Goal: Information Seeking & Learning: Find contact information

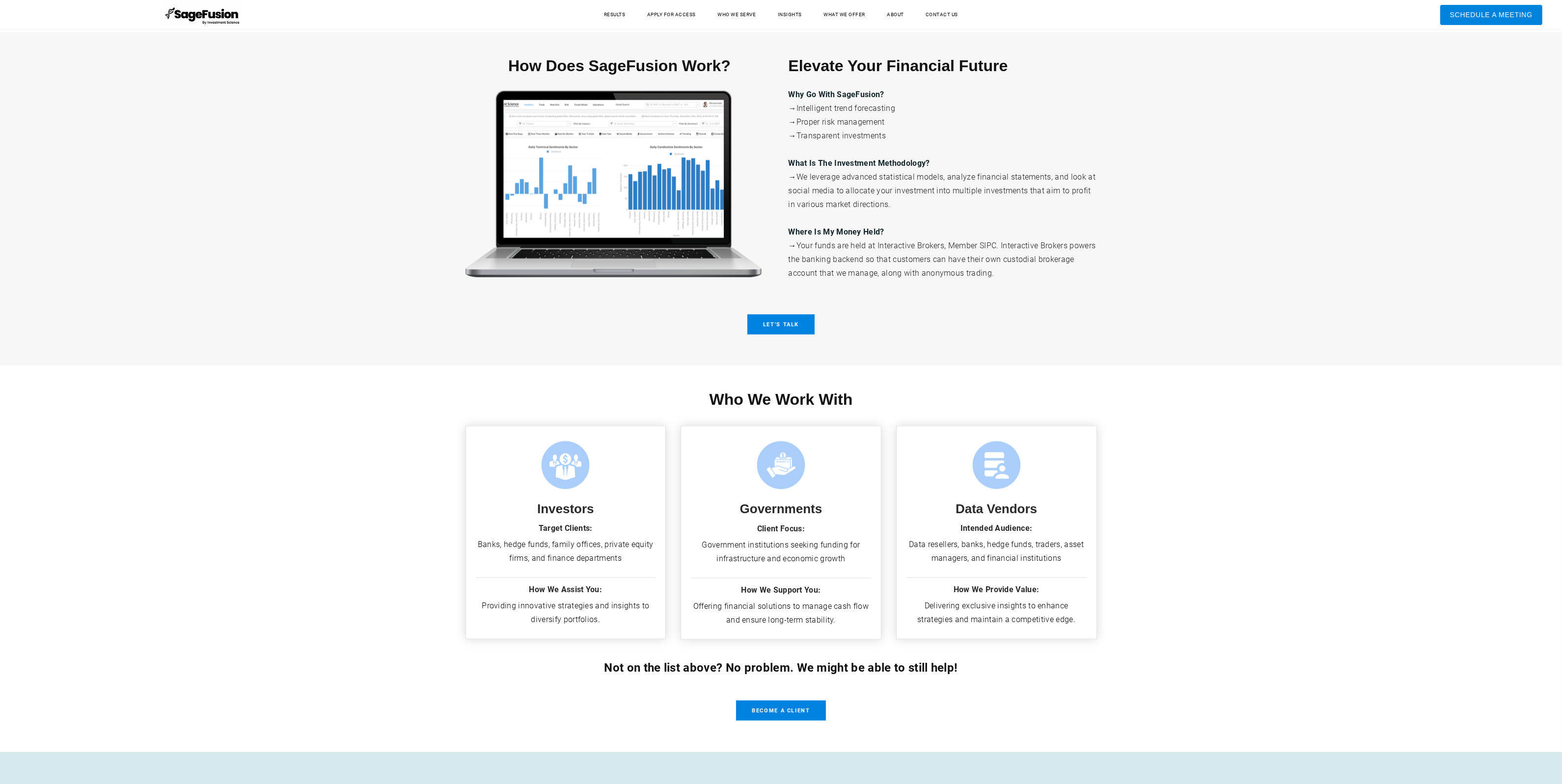
scroll to position [1925, 0]
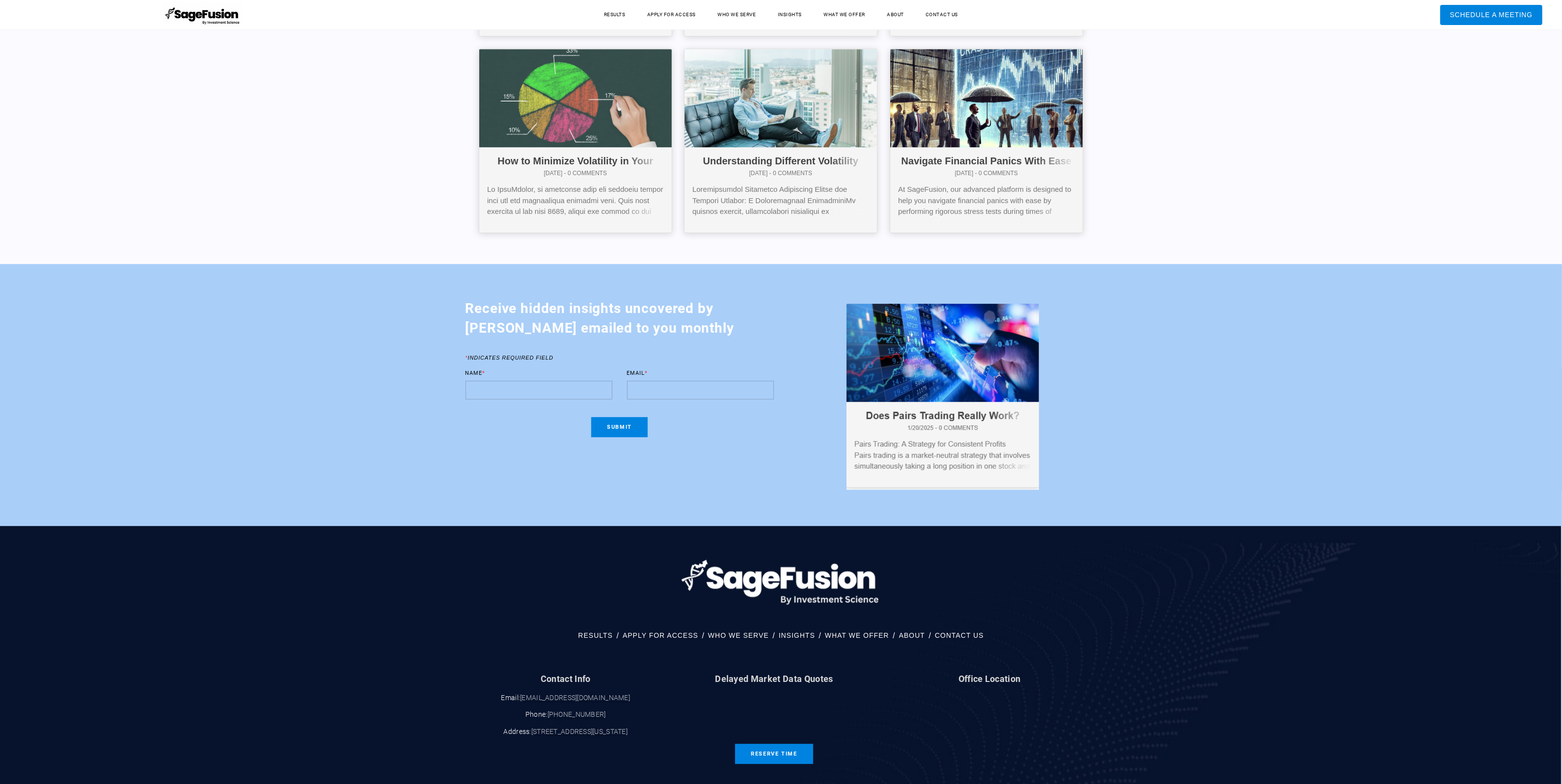
drag, startPoint x: 1567, startPoint y: 66, endPoint x: 1511, endPoint y: 646, distance: 582.7
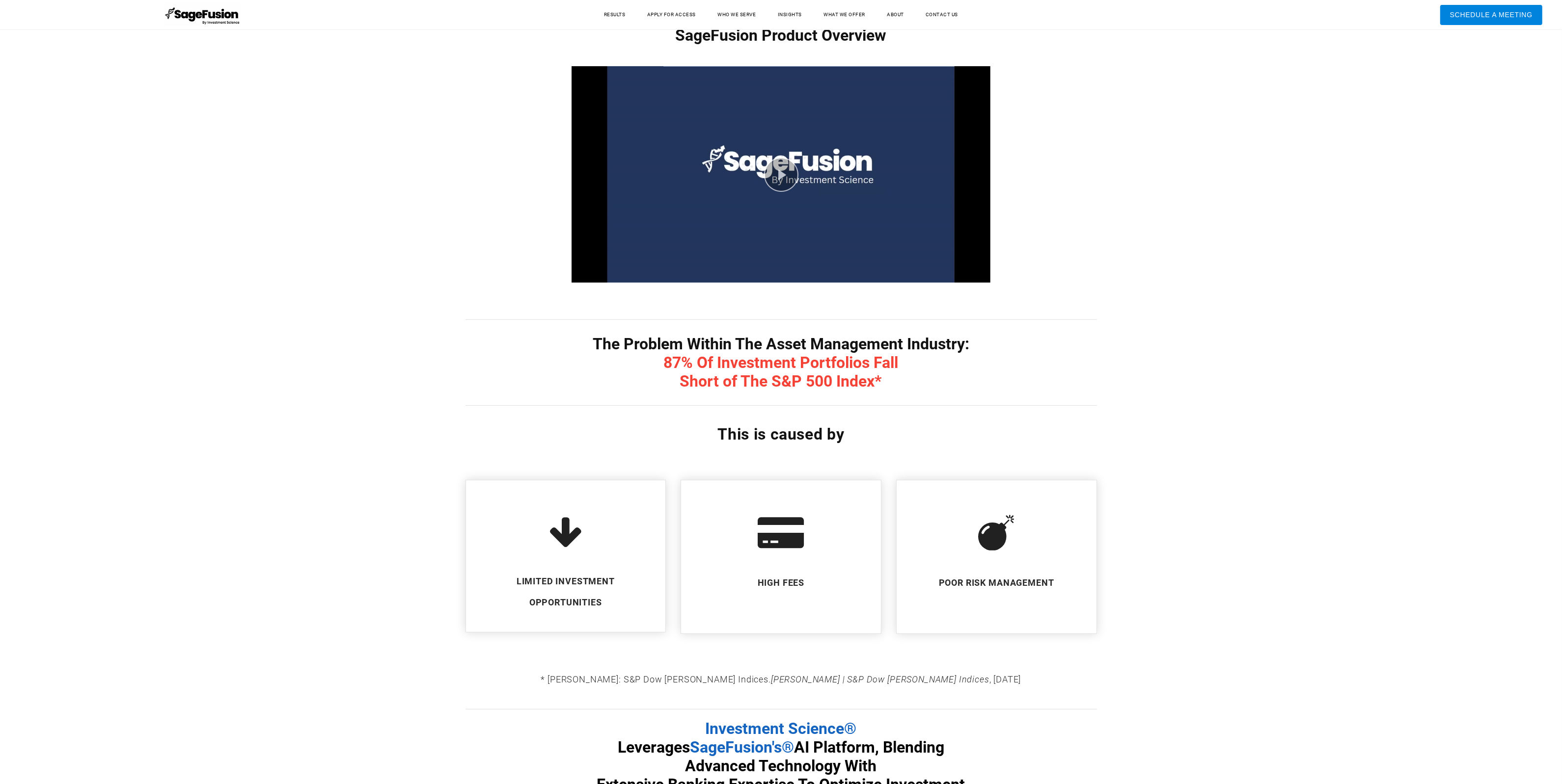
scroll to position [0, 0]
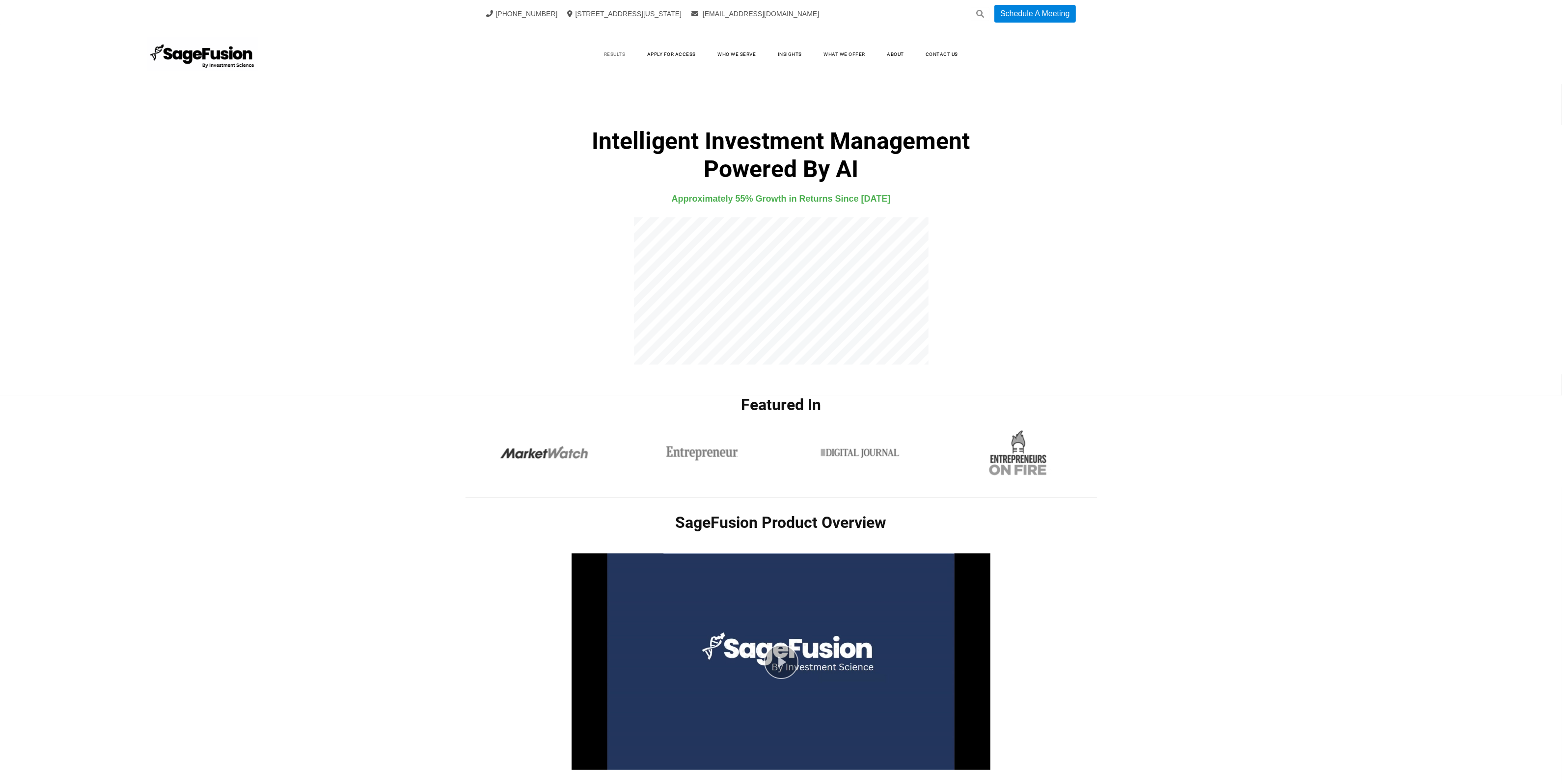
click at [602, 47] on link "Results" at bounding box center [615, 54] width 41 height 15
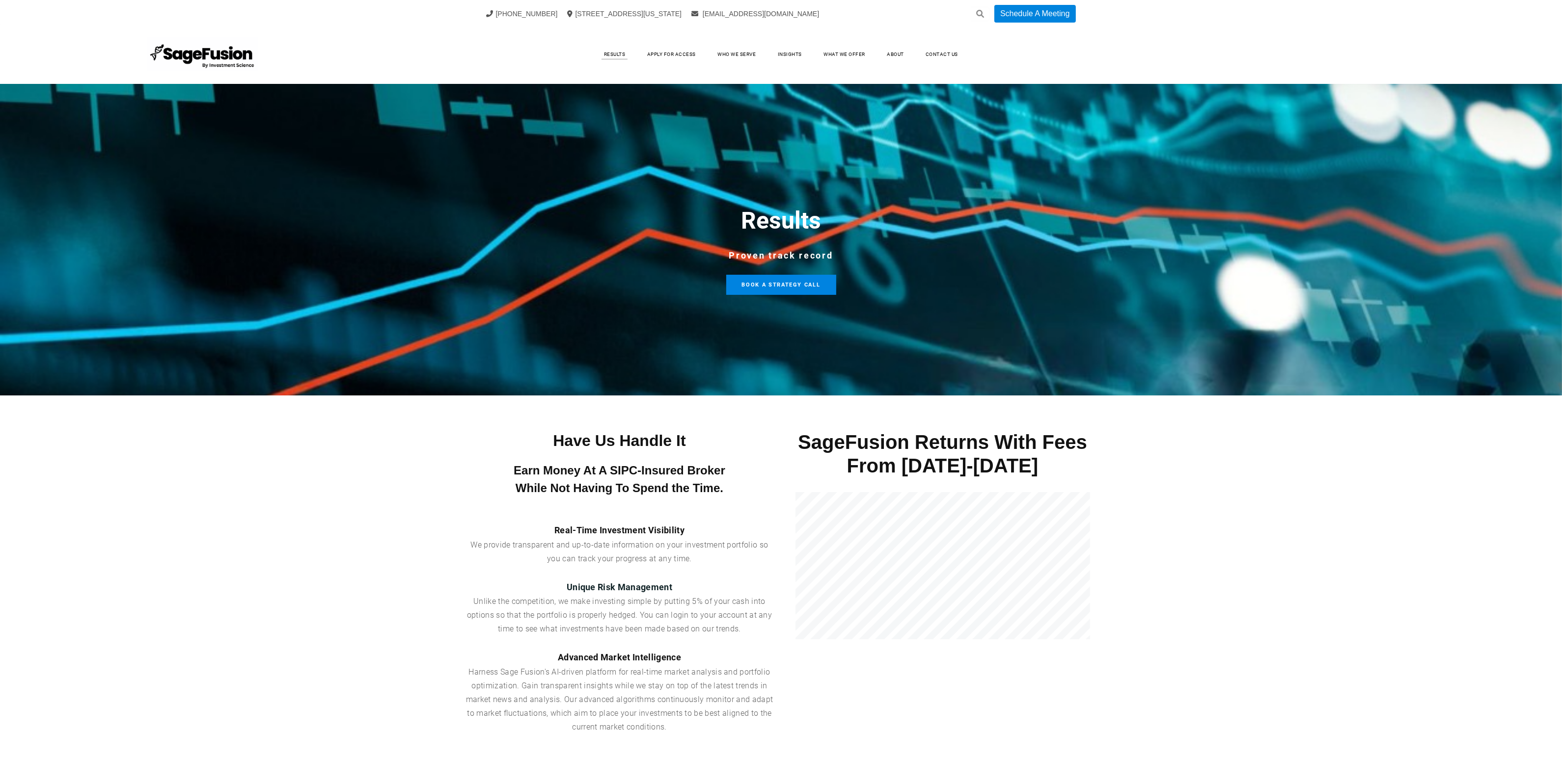
click at [683, 50] on link "Apply for Access" at bounding box center [671, 54] width 69 height 15
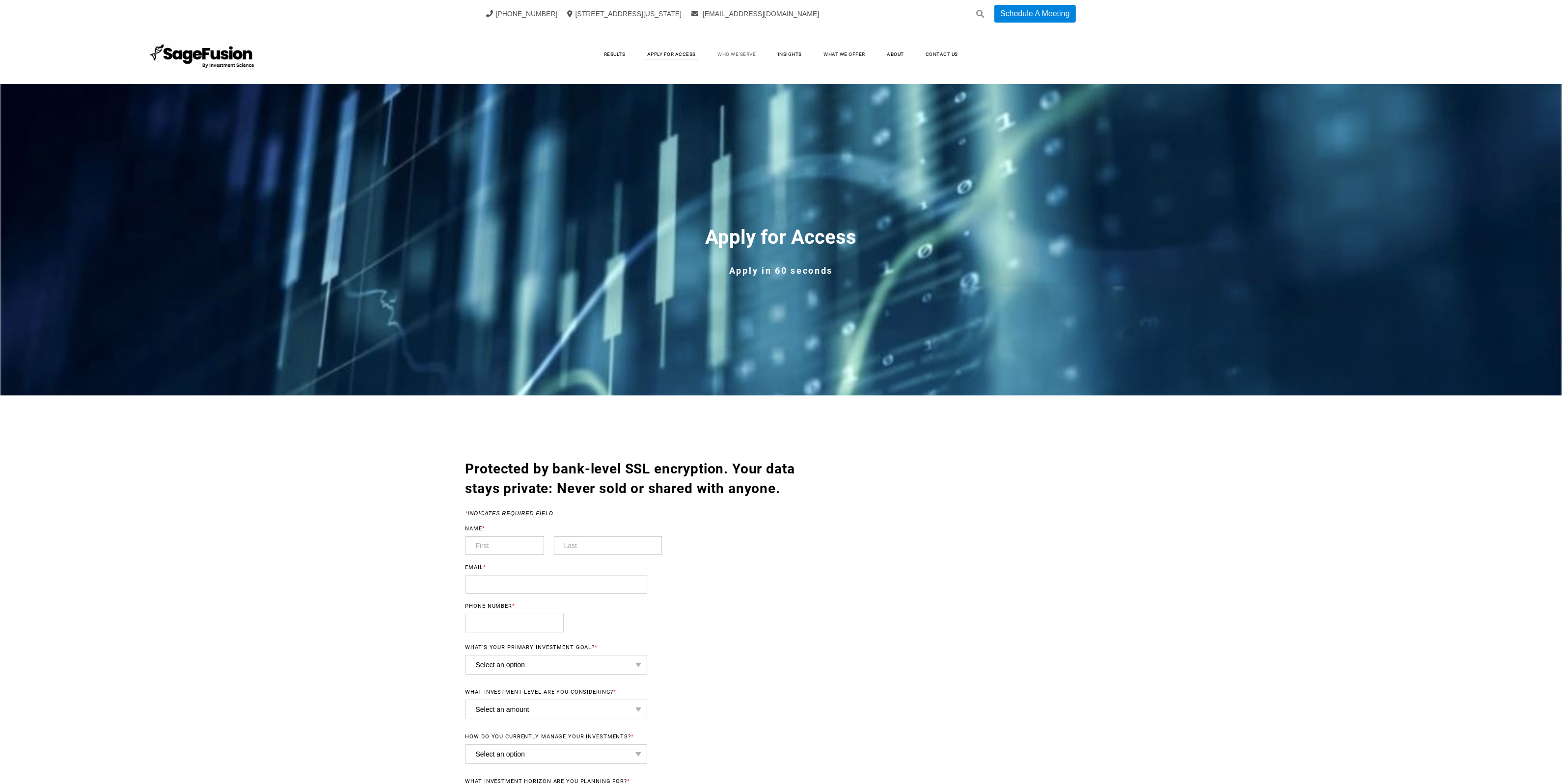
click at [738, 50] on link "Who We Serve" at bounding box center [737, 54] width 58 height 15
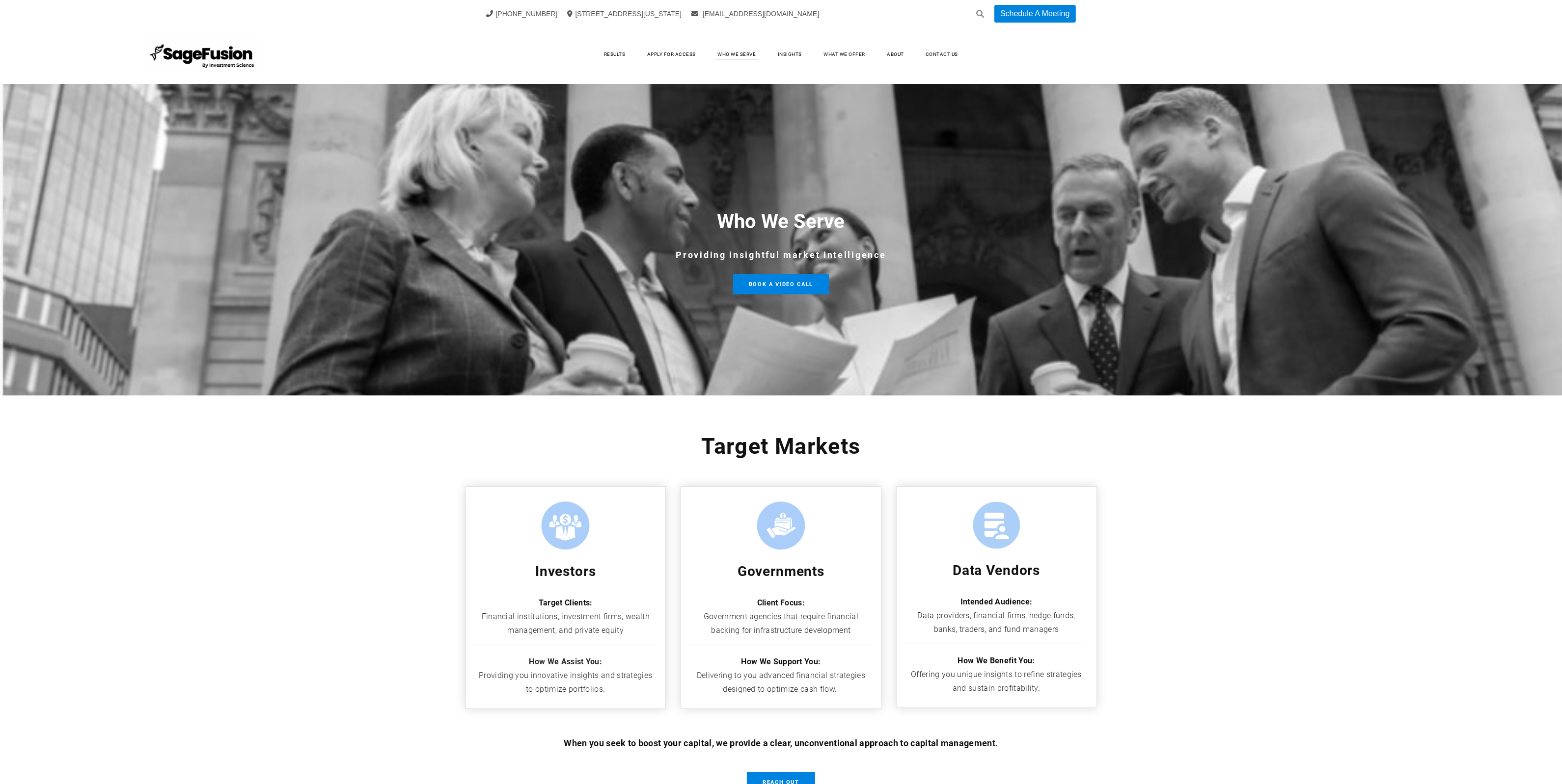
click at [791, 51] on link "Insights" at bounding box center [789, 54] width 43 height 15
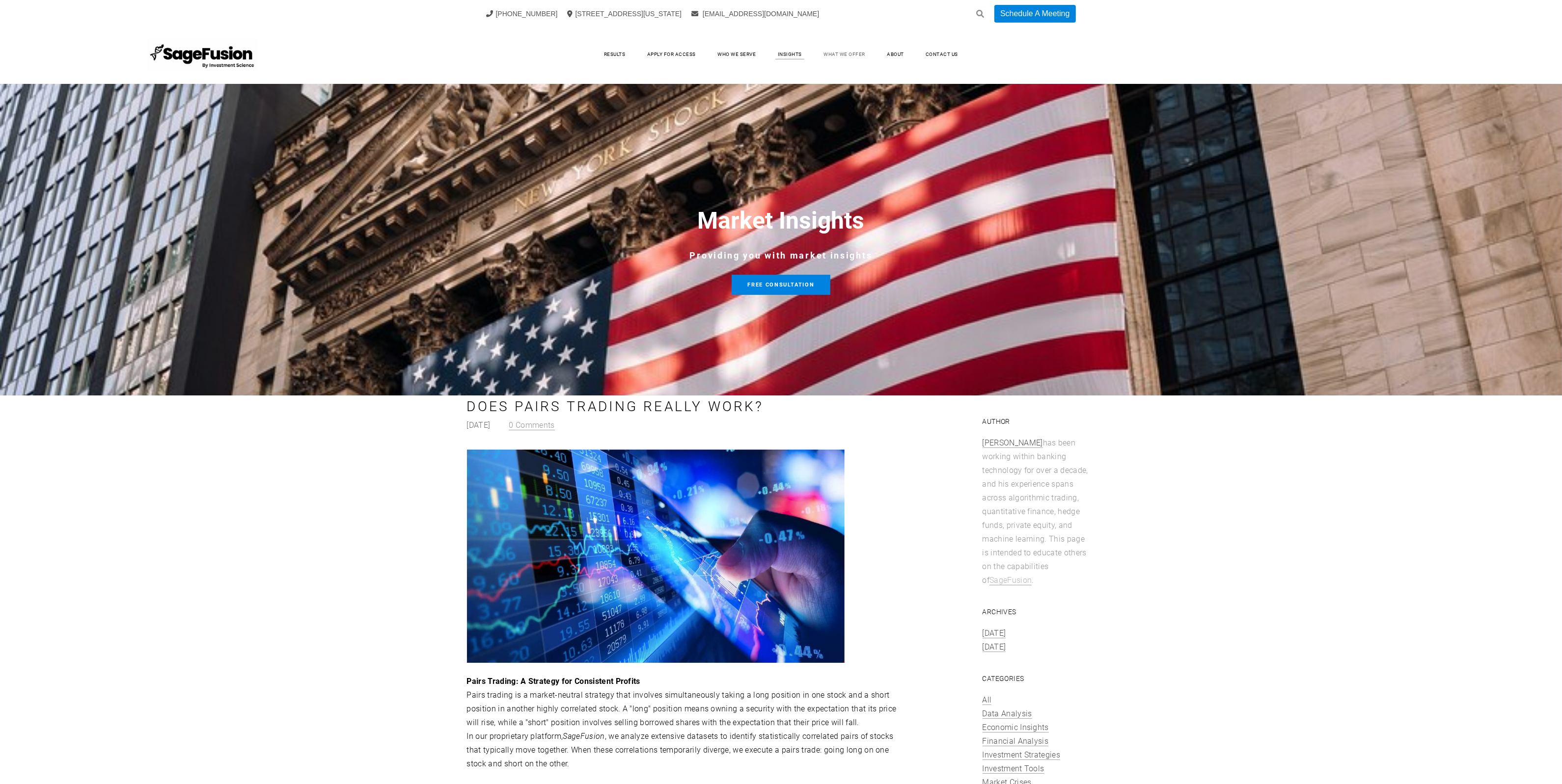
click at [839, 57] on link "What We Offer" at bounding box center [844, 54] width 61 height 15
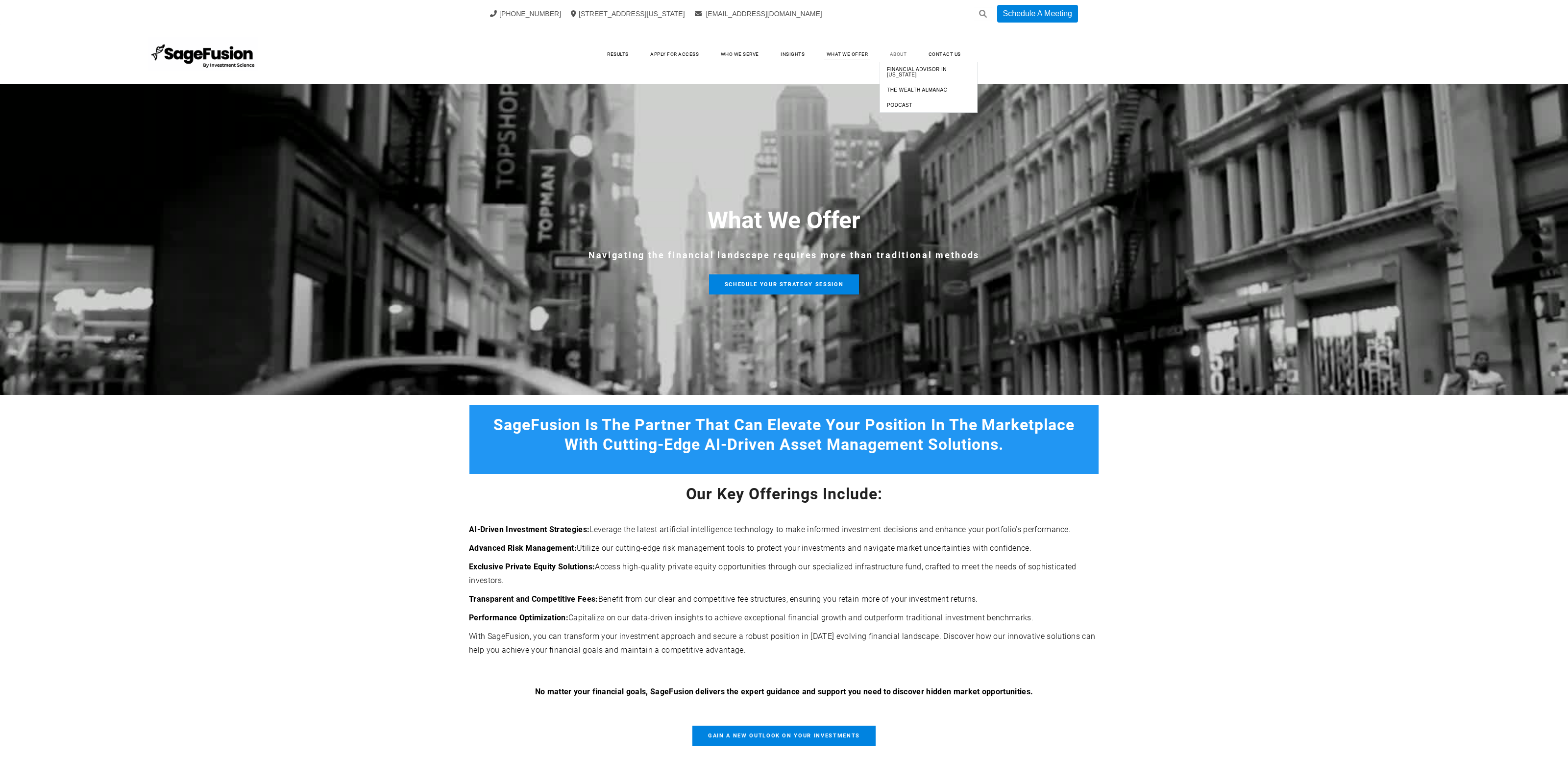
click at [888, 53] on link "About" at bounding box center [898, 54] width 37 height 15
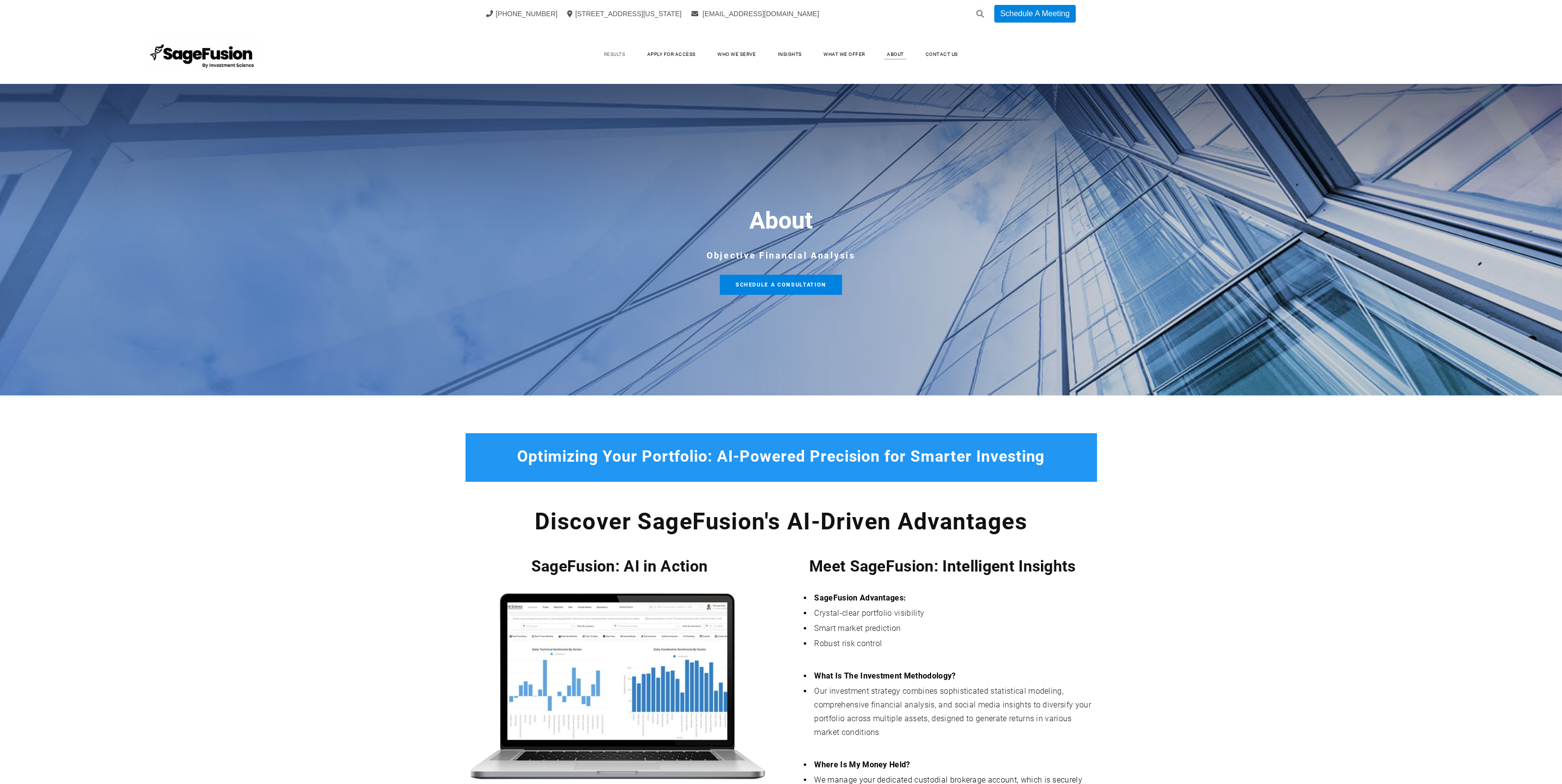
click at [619, 60] on link "Results" at bounding box center [615, 54] width 41 height 15
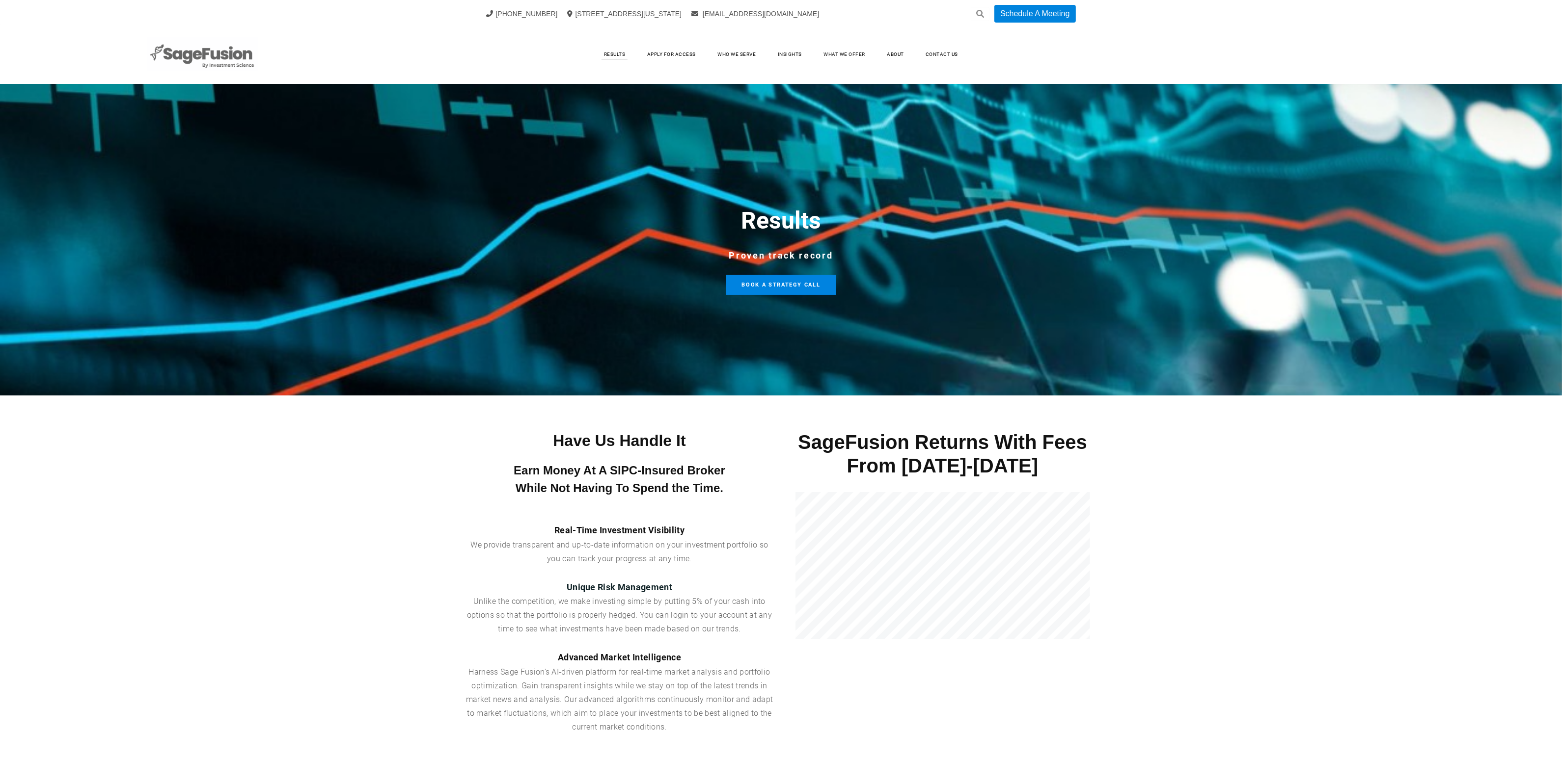
click at [239, 55] on img at bounding box center [203, 54] width 110 height 35
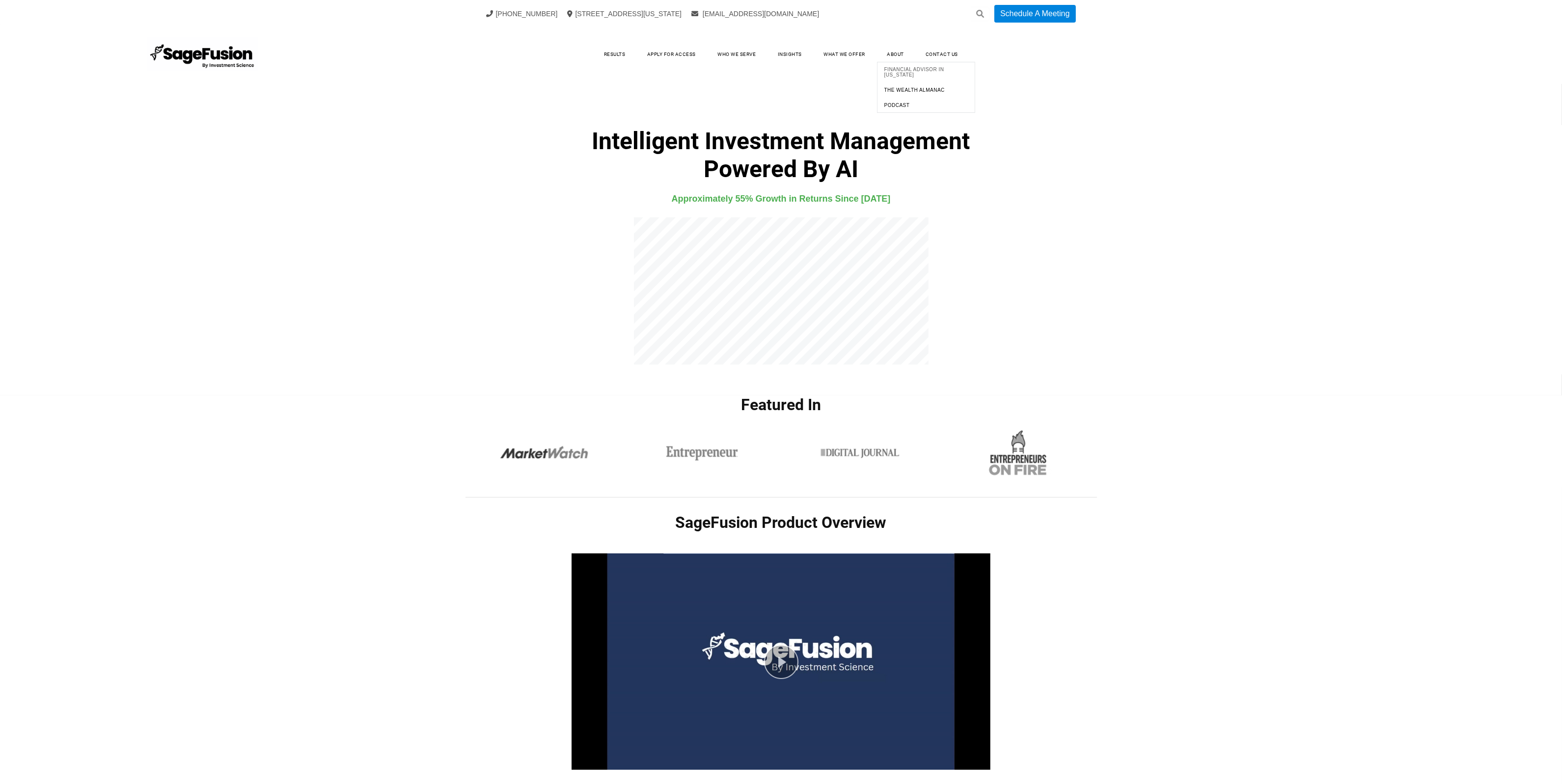
click at [909, 74] on span "Financial Advisor in [US_STATE]" at bounding box center [926, 72] width 93 height 16
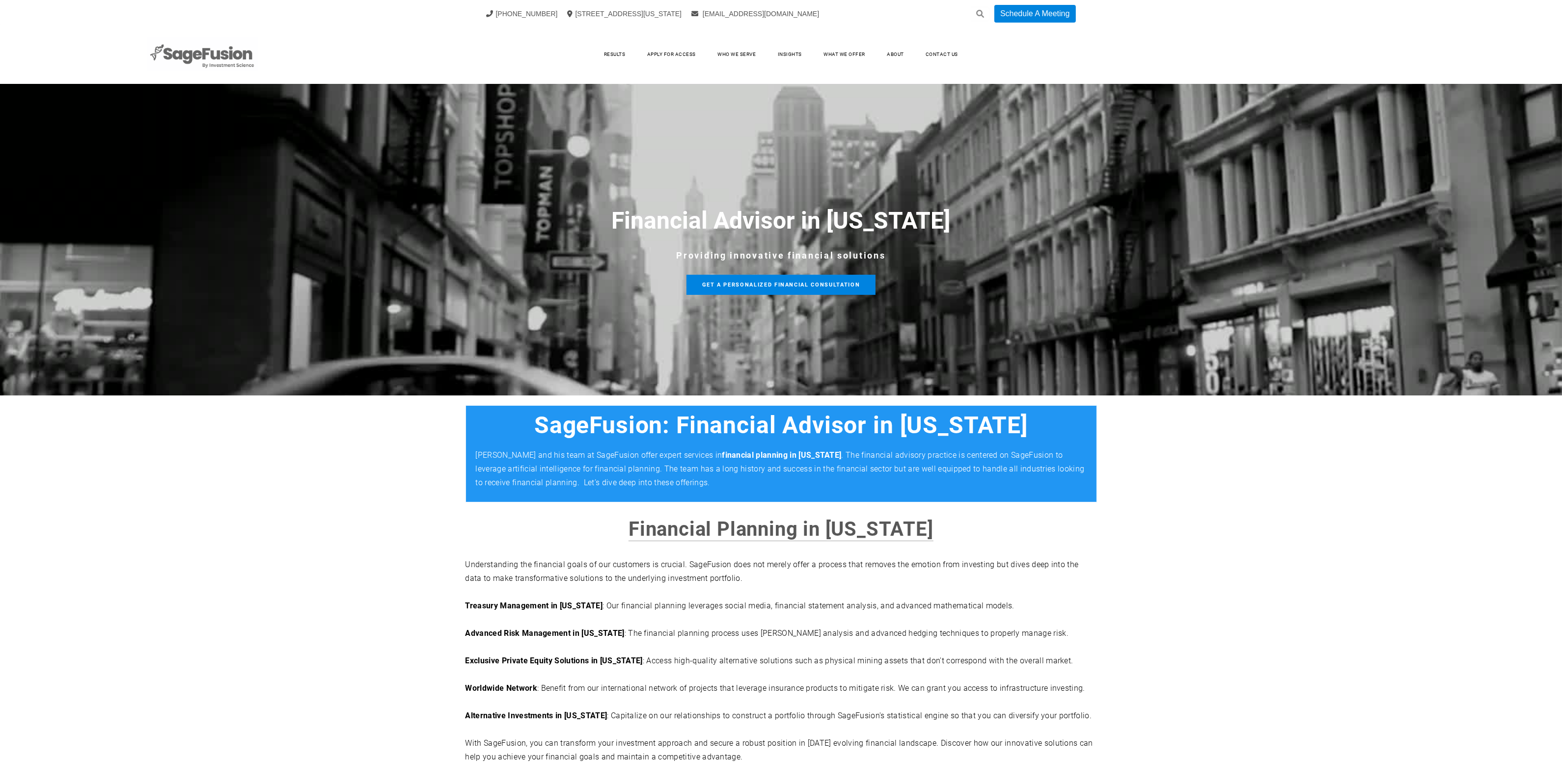
click at [162, 53] on img at bounding box center [203, 54] width 110 height 35
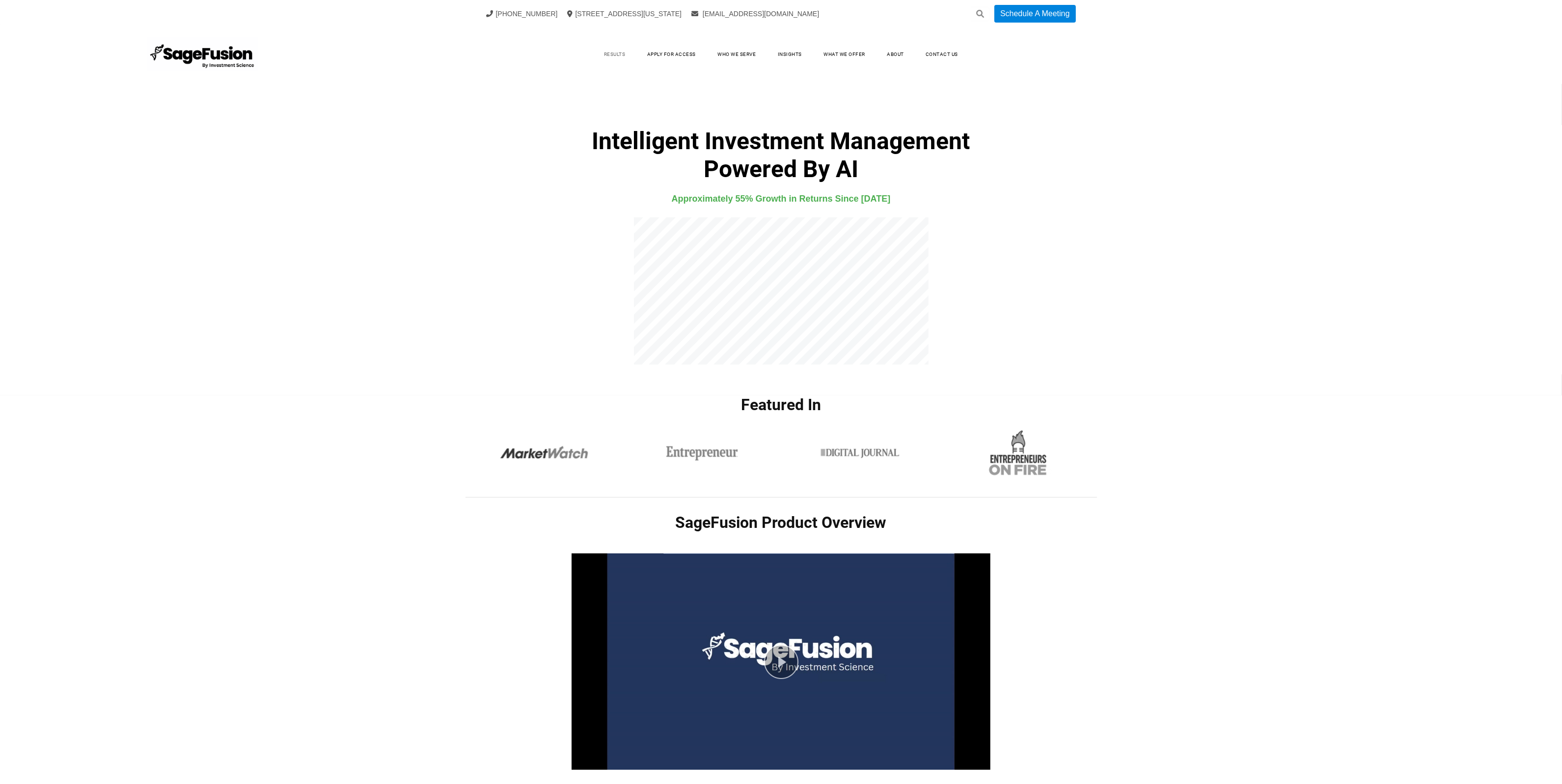
click at [608, 58] on link "Results" at bounding box center [615, 54] width 41 height 15
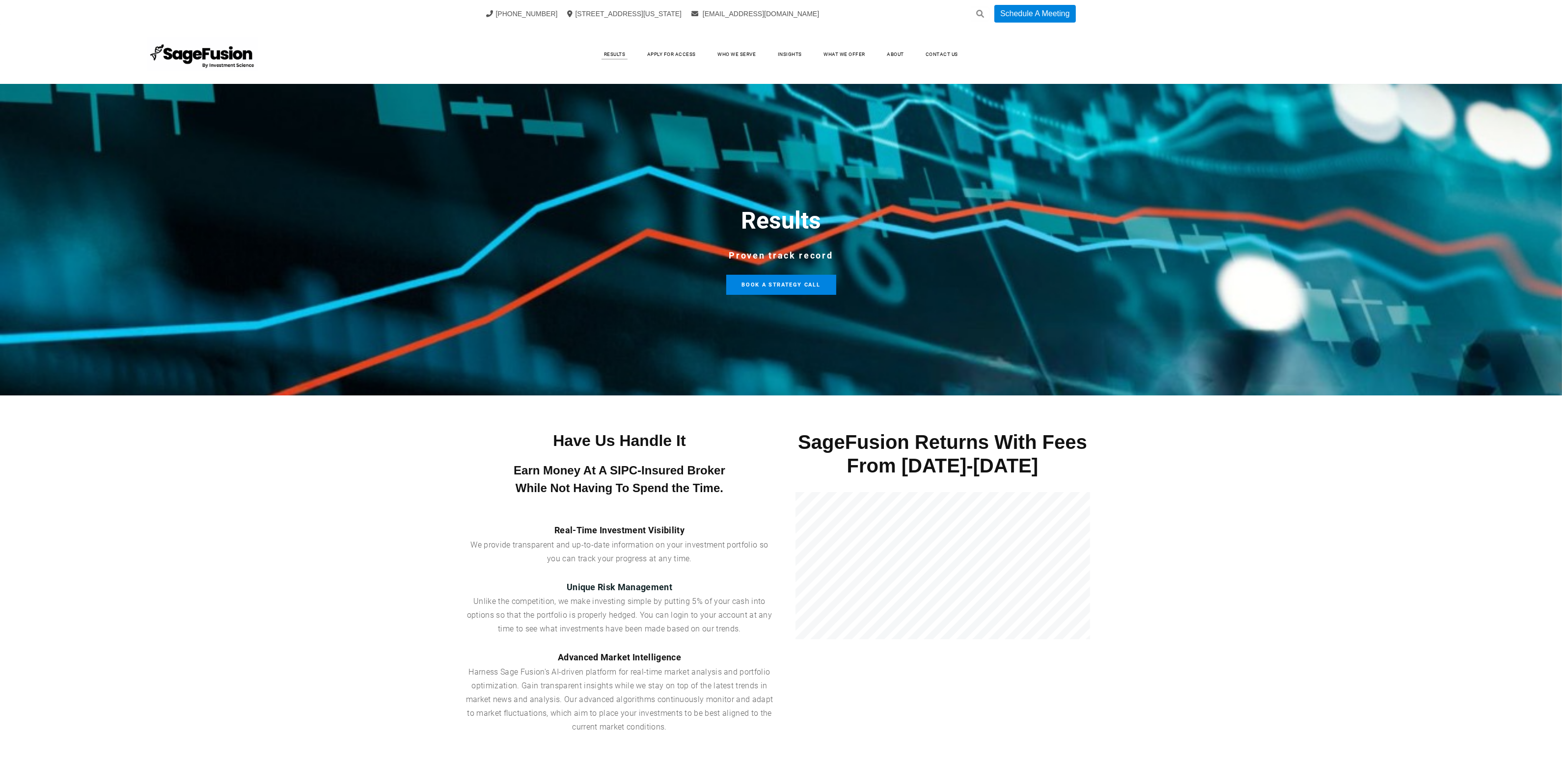
click at [679, 60] on link "Apply for Access" at bounding box center [671, 54] width 69 height 15
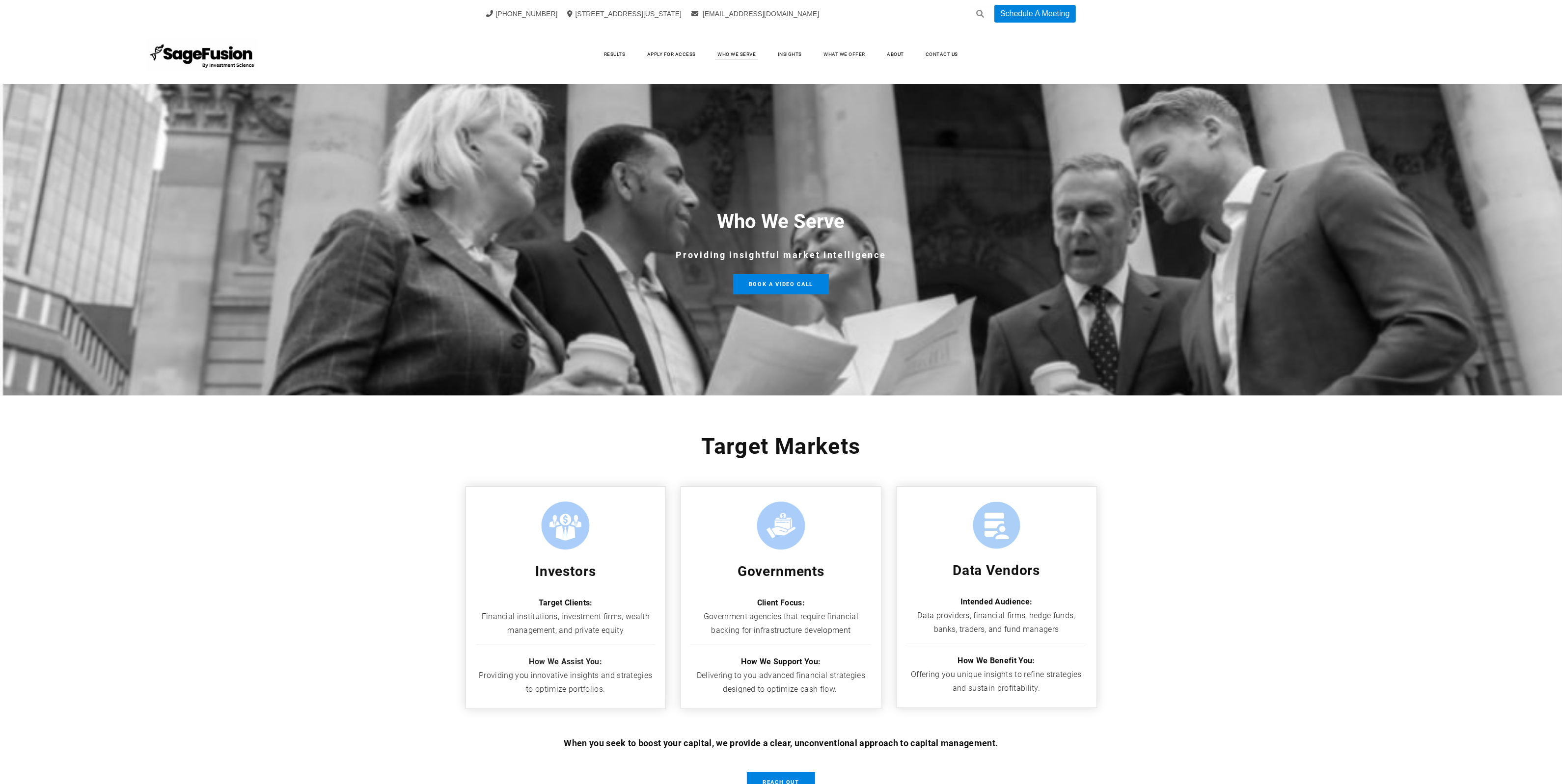
click at [788, 57] on link "Insights" at bounding box center [789, 54] width 43 height 15
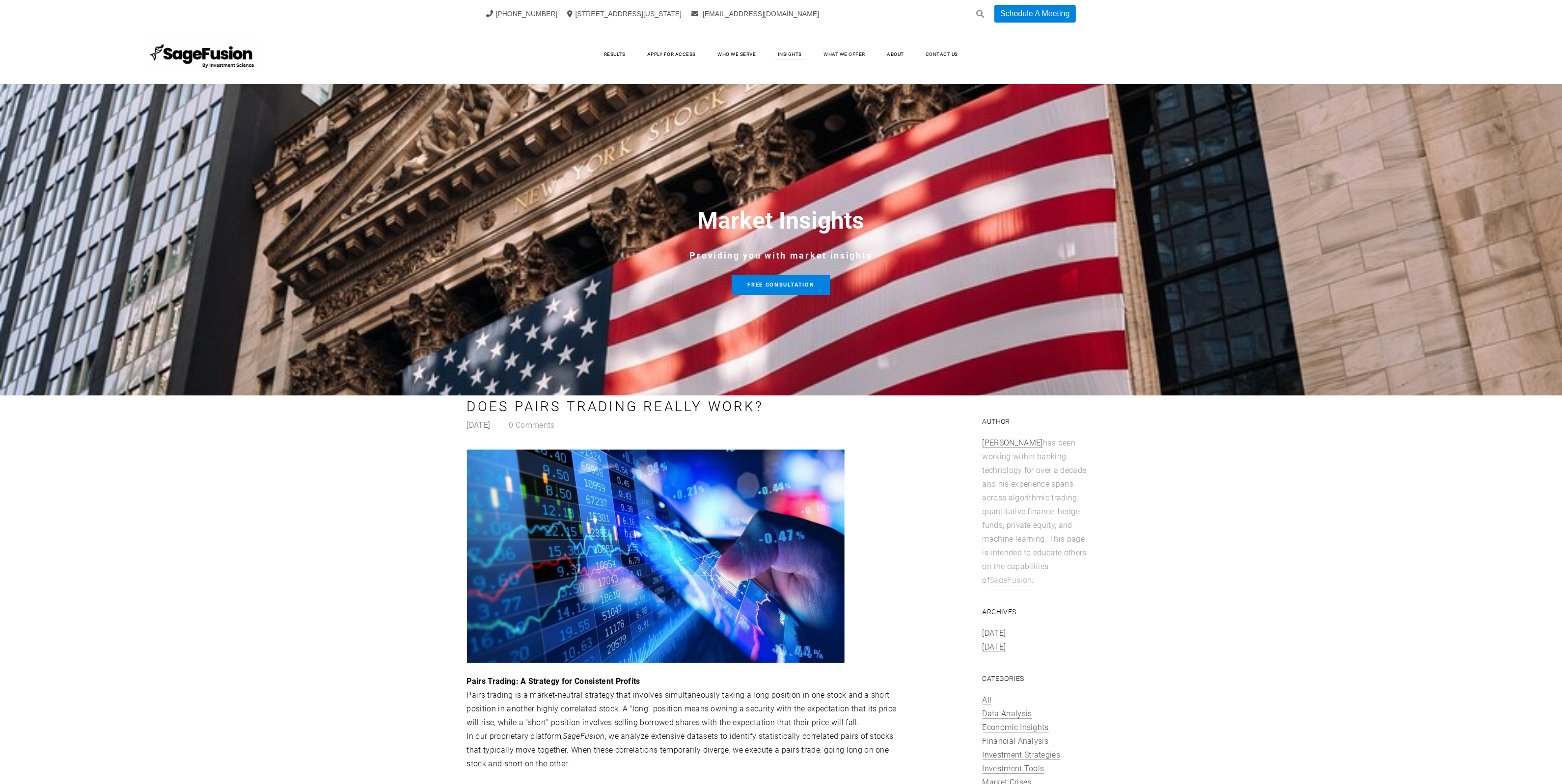
click at [831, 55] on link "What We Offer" at bounding box center [844, 54] width 61 height 15
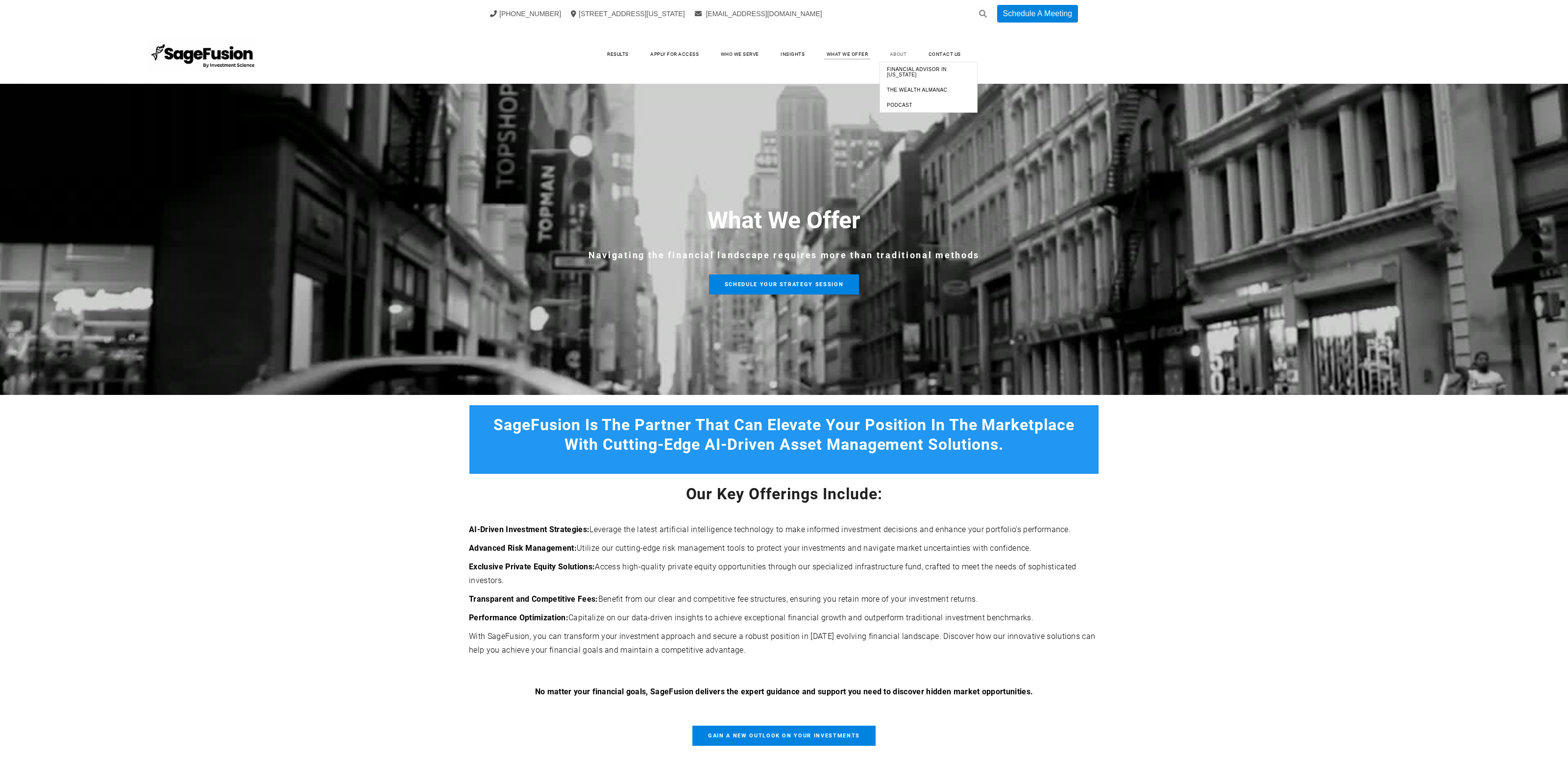
click at [896, 58] on link "About" at bounding box center [898, 54] width 37 height 15
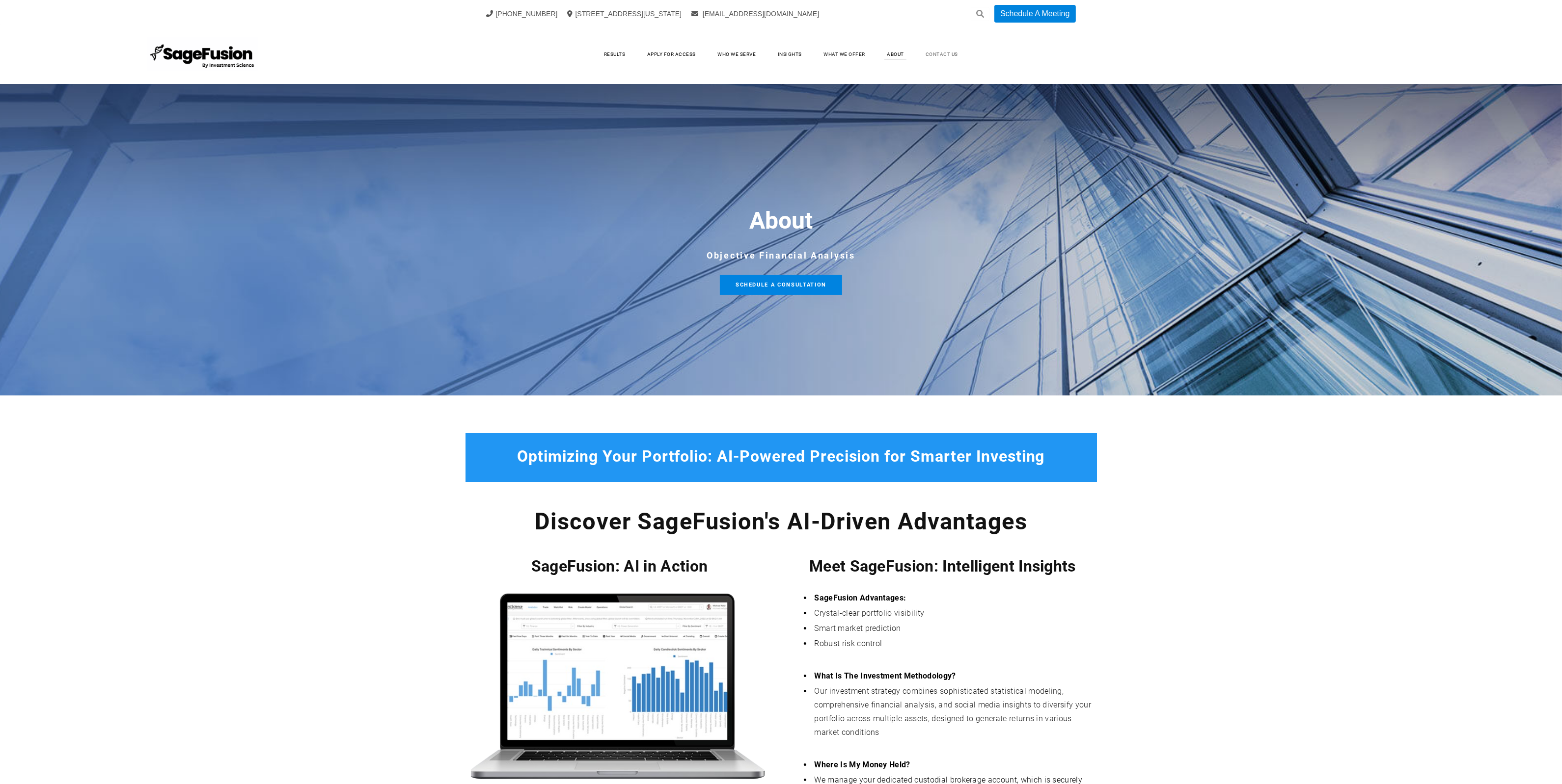
click at [952, 57] on link "Contact Us" at bounding box center [942, 54] width 52 height 15
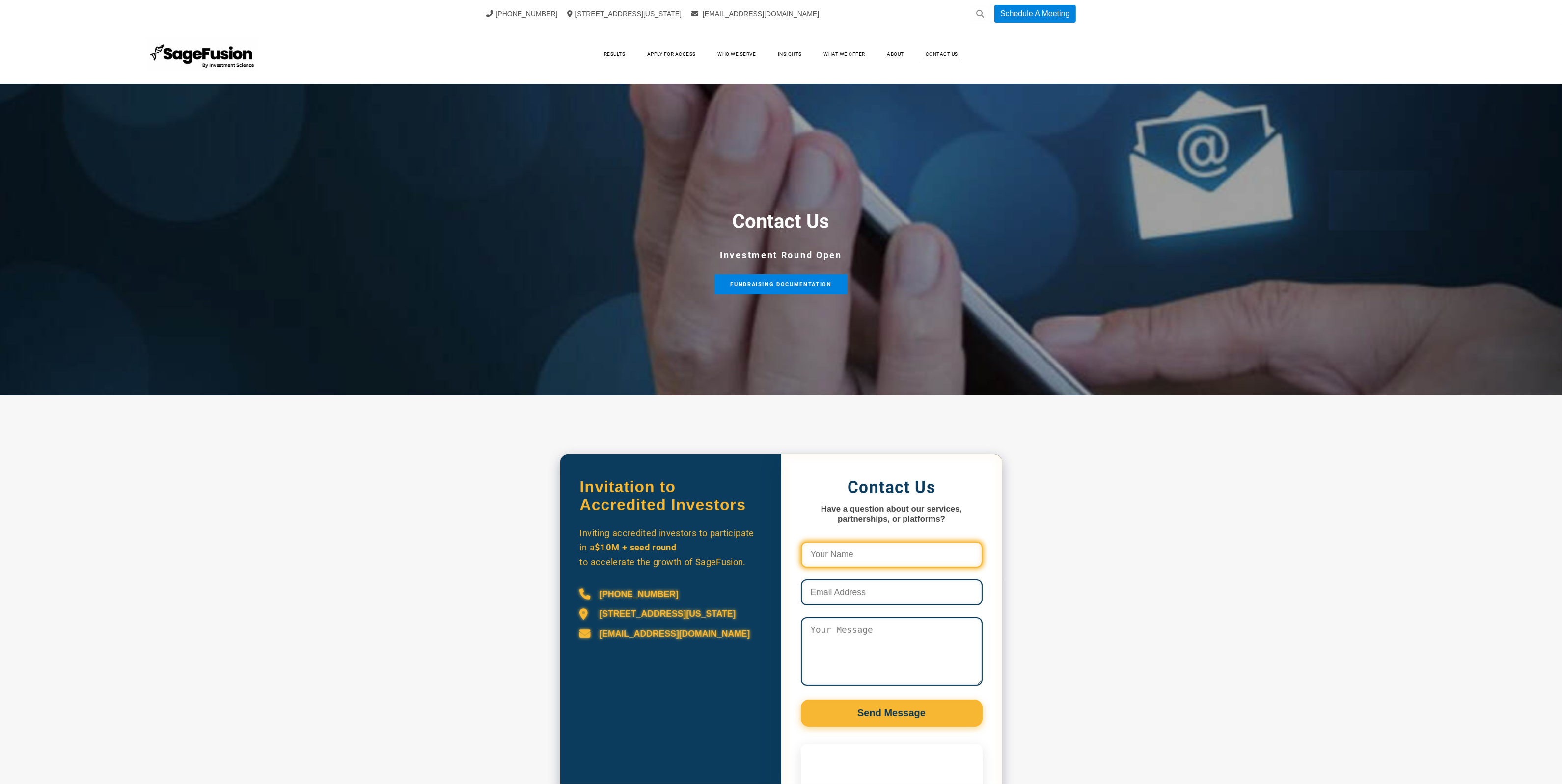
click at [880, 553] on input "Contact Us Form and Calendly" at bounding box center [891, 555] width 181 height 26
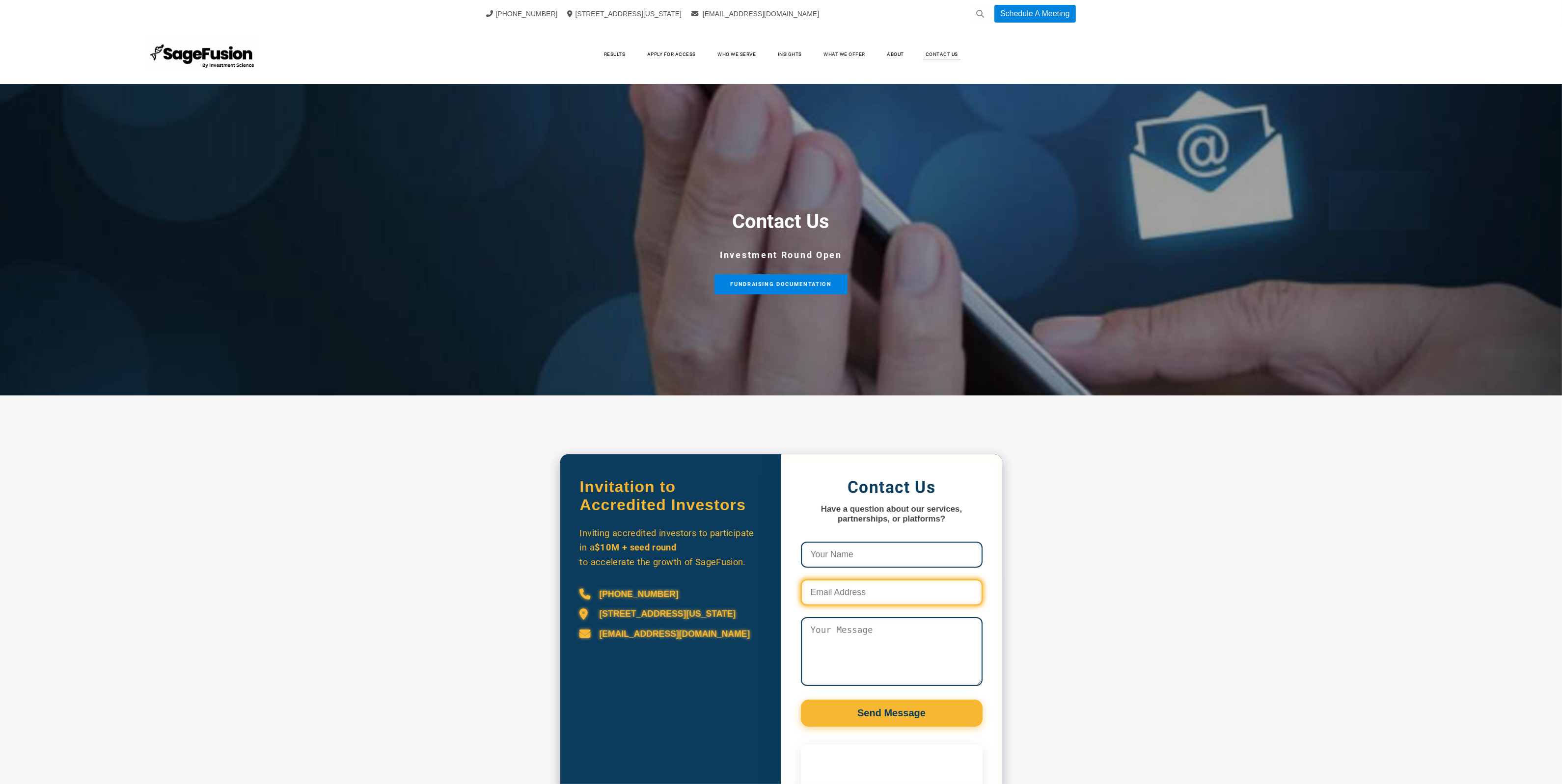
click at [886, 588] on input "Contact Us Form and Calendly" at bounding box center [891, 593] width 181 height 26
click at [894, 658] on textarea "Contact Us Form and Calendly" at bounding box center [891, 652] width 181 height 69
click at [891, 50] on link "About" at bounding box center [895, 54] width 37 height 15
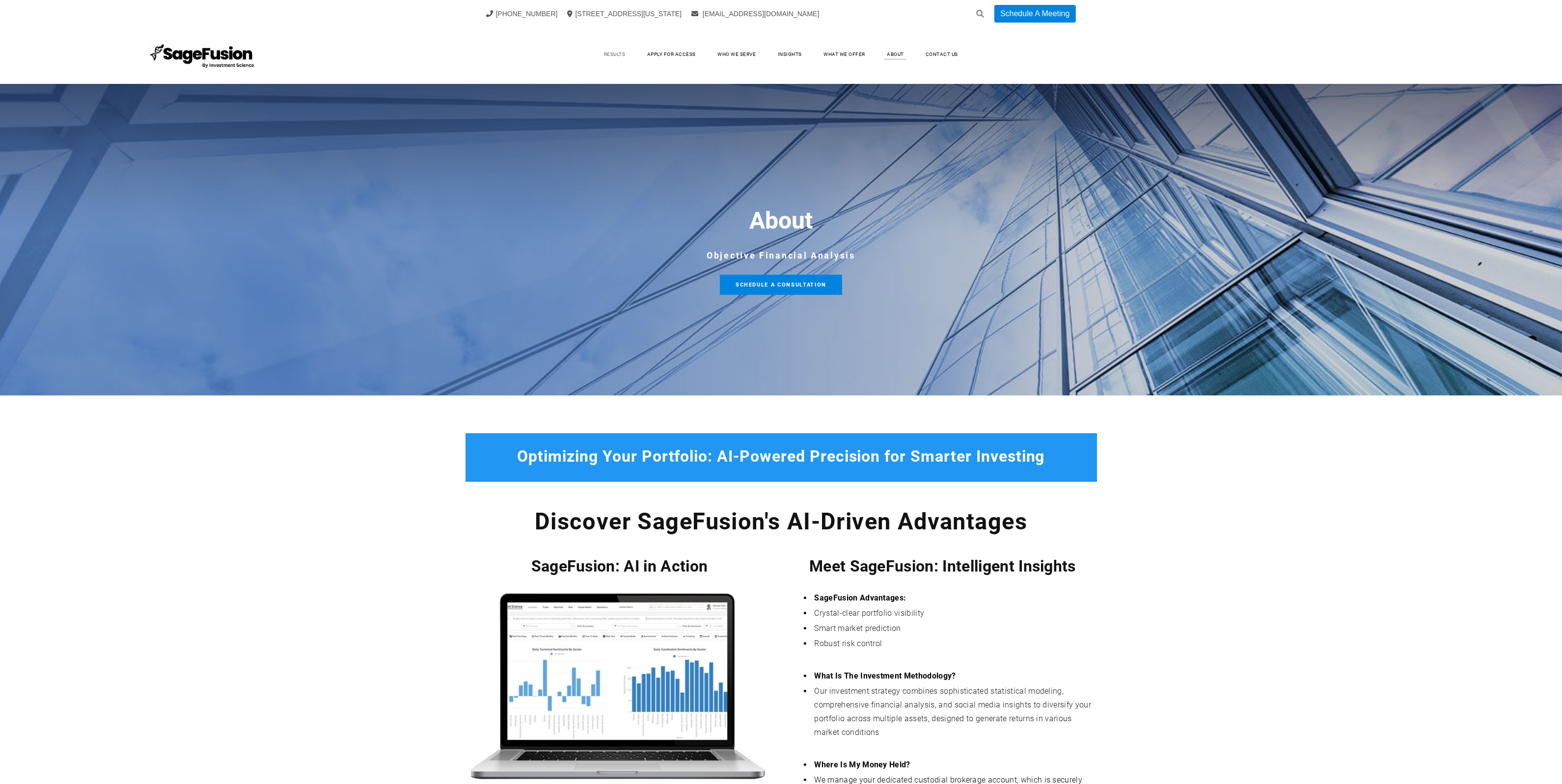
click at [602, 53] on link "Results" at bounding box center [615, 54] width 41 height 15
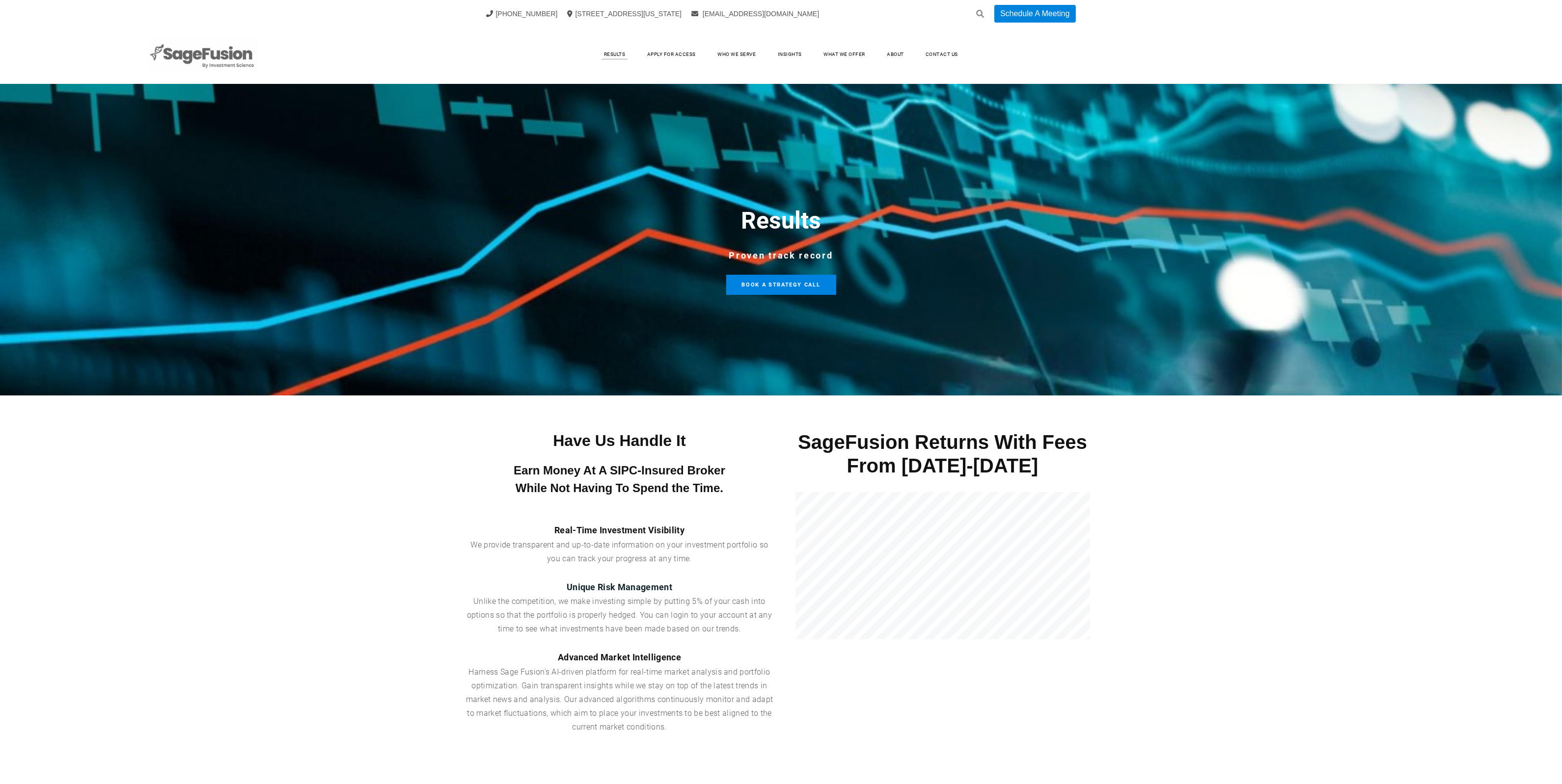
click at [239, 59] on img at bounding box center [203, 54] width 110 height 35
